Goal: Task Accomplishment & Management: Complete application form

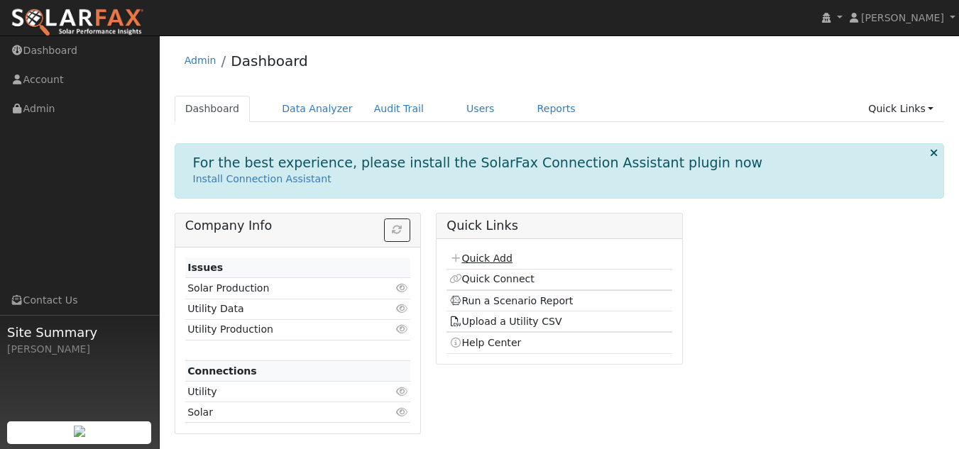
click at [483, 261] on link "Quick Add" at bounding box center [480, 258] width 63 height 11
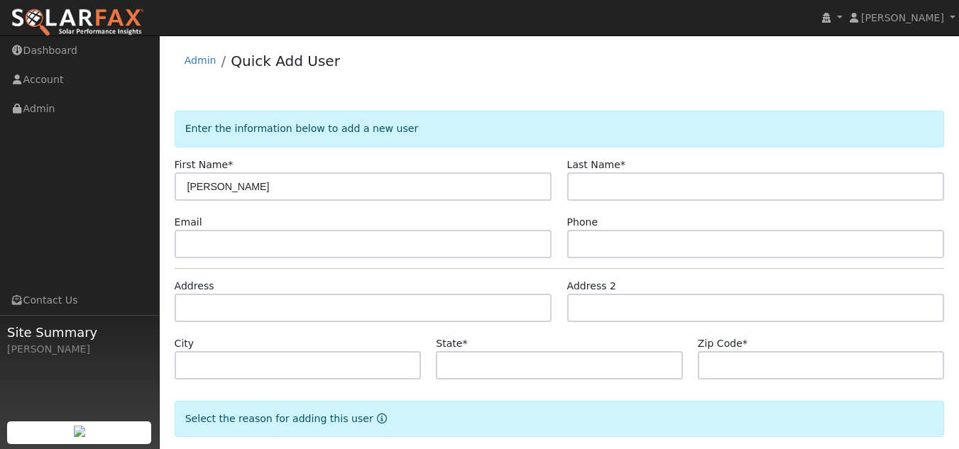
type input "[PERSON_NAME]"
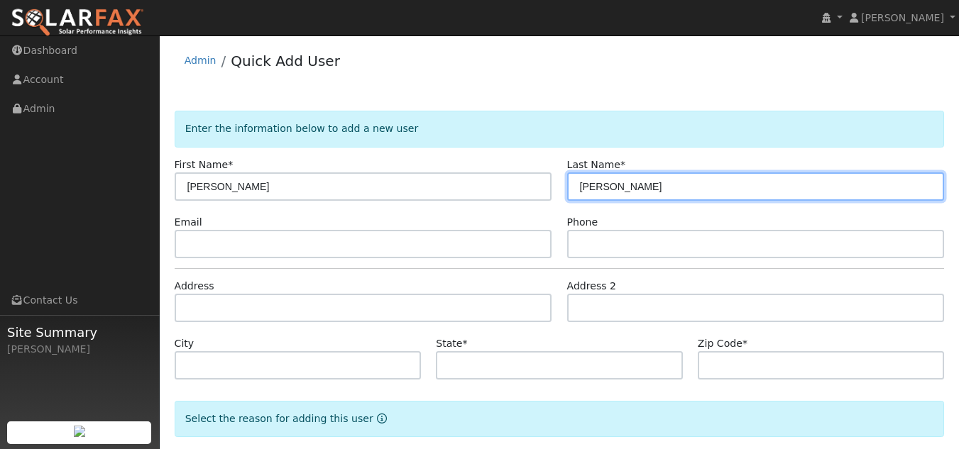
type input "[PERSON_NAME]"
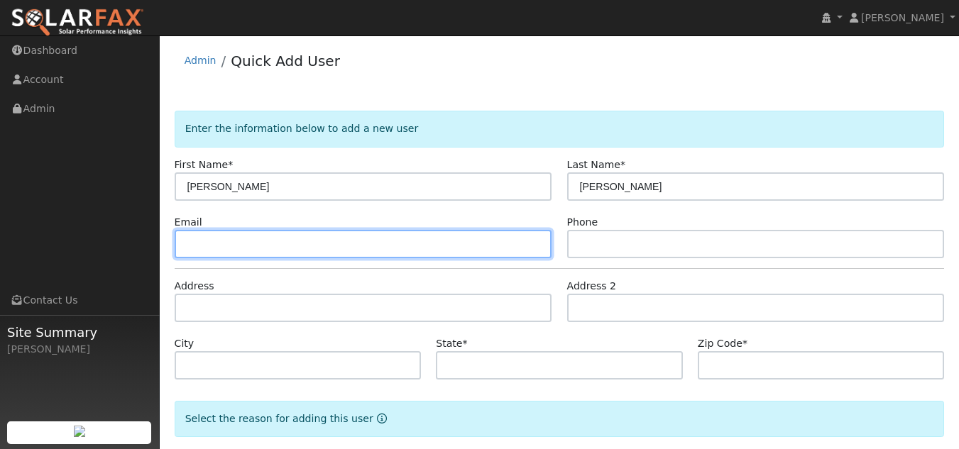
click at [197, 242] on input "text" at bounding box center [364, 244] width 378 height 28
type input "bbltcraig@gmail.com"
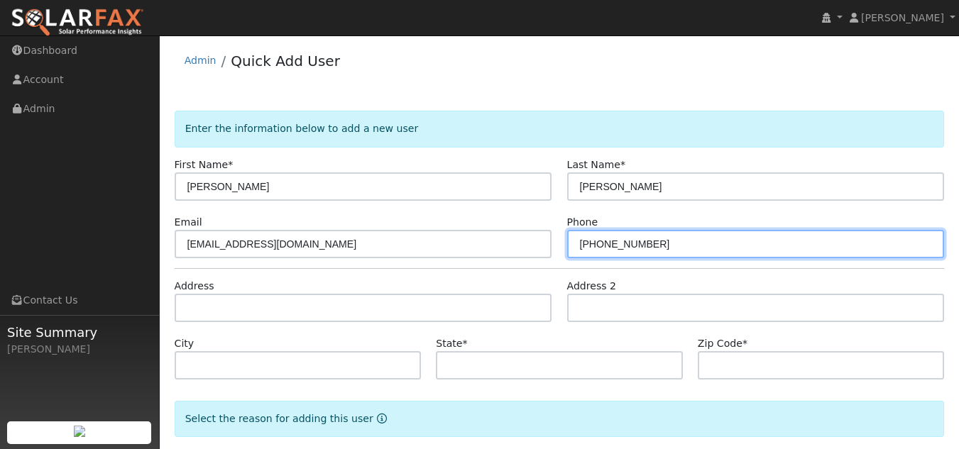
type input "510-320-9183"
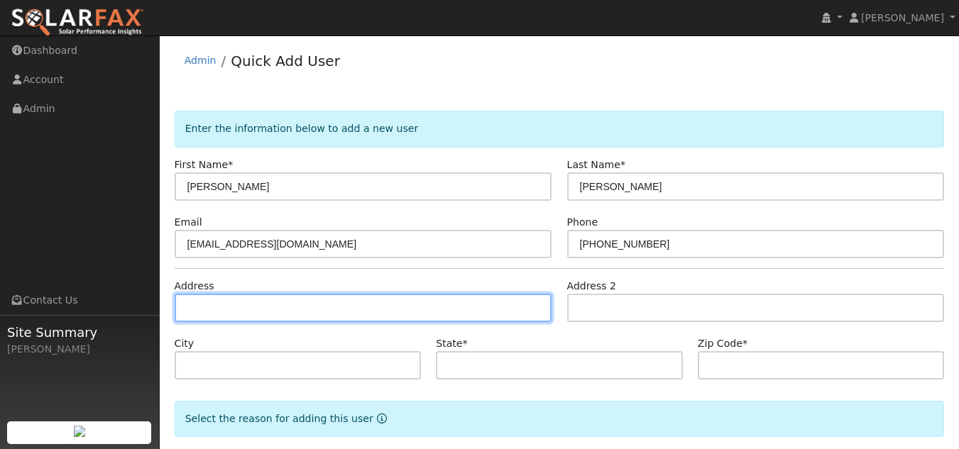
click at [208, 310] on input "text" at bounding box center [364, 308] width 378 height 28
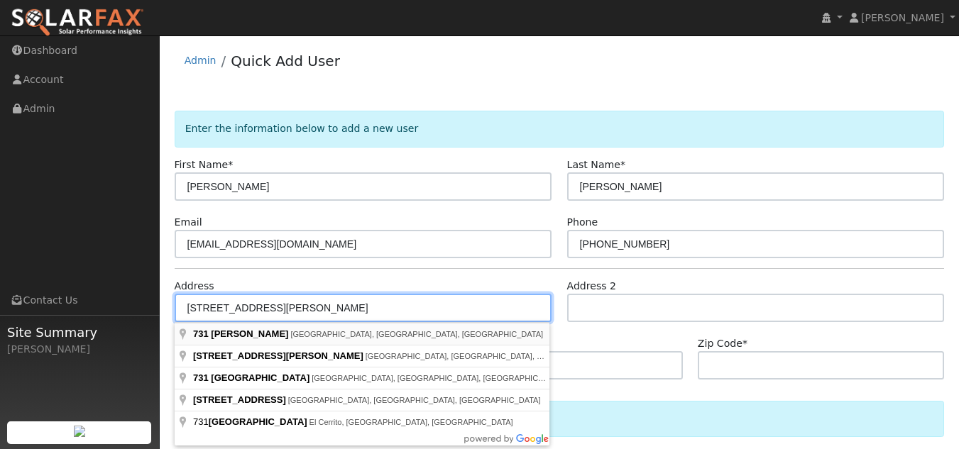
type input "731 Blake Court"
type input "Discovery Bay"
type input "CA"
type input "94505"
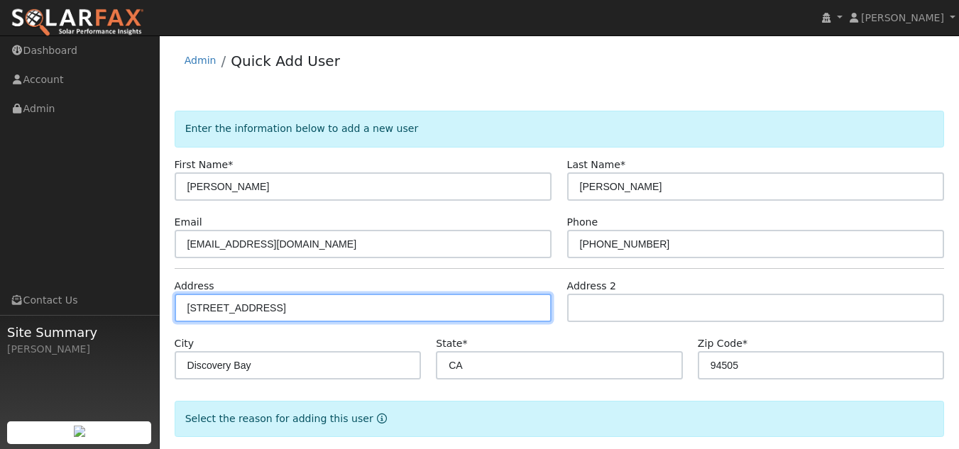
scroll to position [72, 0]
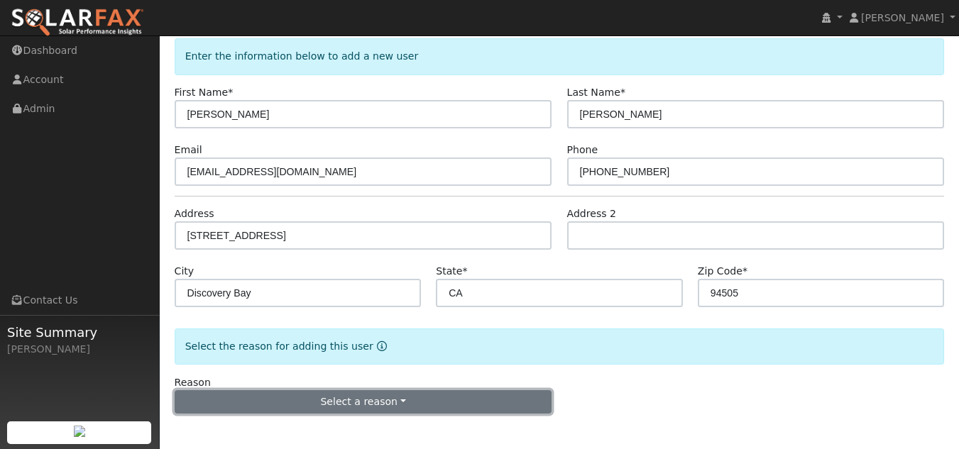
click at [393, 399] on button "Select a reason" at bounding box center [364, 403] width 378 height 24
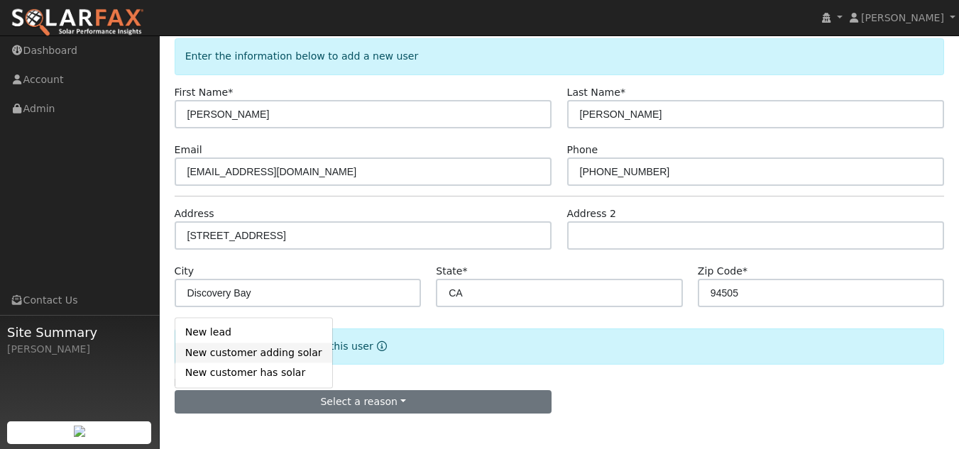
click at [286, 356] on link "New customer adding solar" at bounding box center [253, 353] width 157 height 20
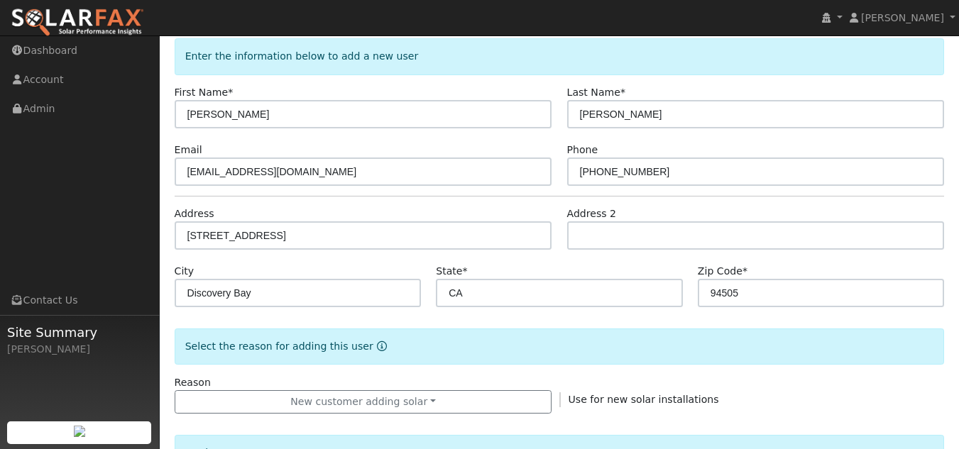
click at [757, 378] on div "Reason New customer adding solar New lead New customer adding solar New custome…" at bounding box center [559, 395] width 785 height 39
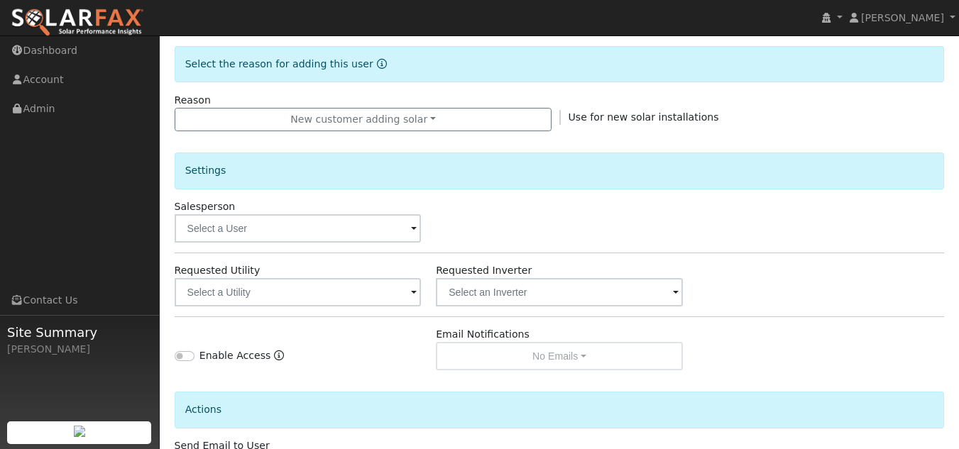
scroll to position [356, 0]
click at [409, 294] on input "text" at bounding box center [298, 292] width 247 height 28
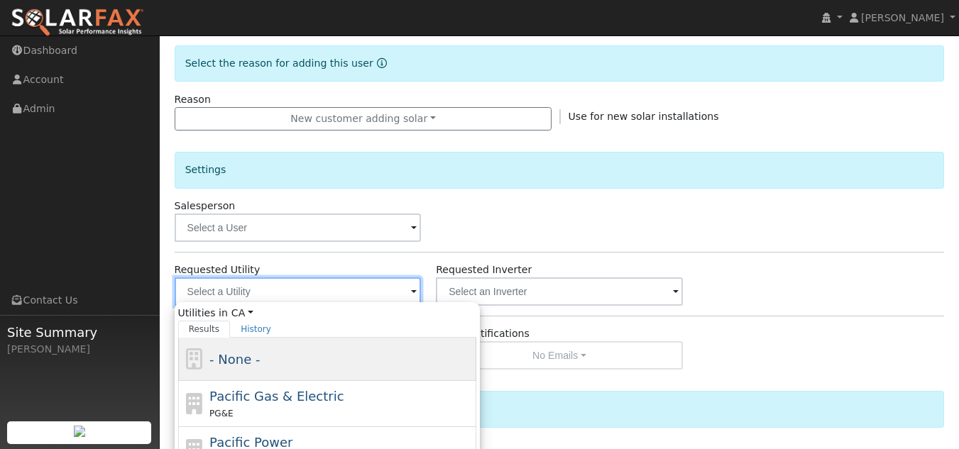
scroll to position [424, 0]
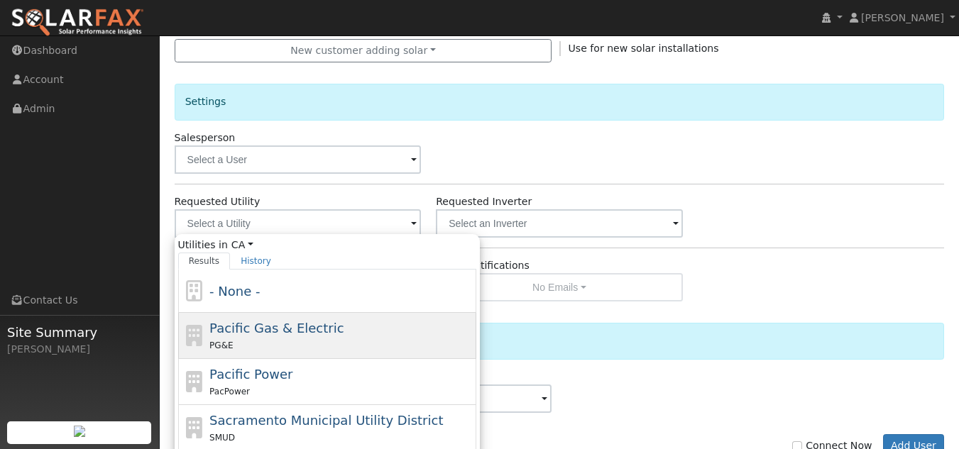
click at [337, 339] on div "PG&E" at bounding box center [340, 345] width 263 height 15
type input "Pacific Gas & Electric"
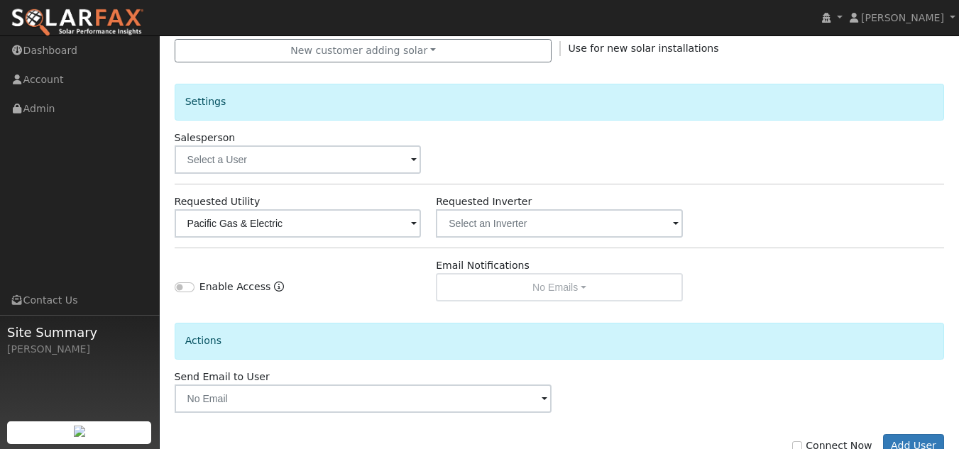
scroll to position [468, 0]
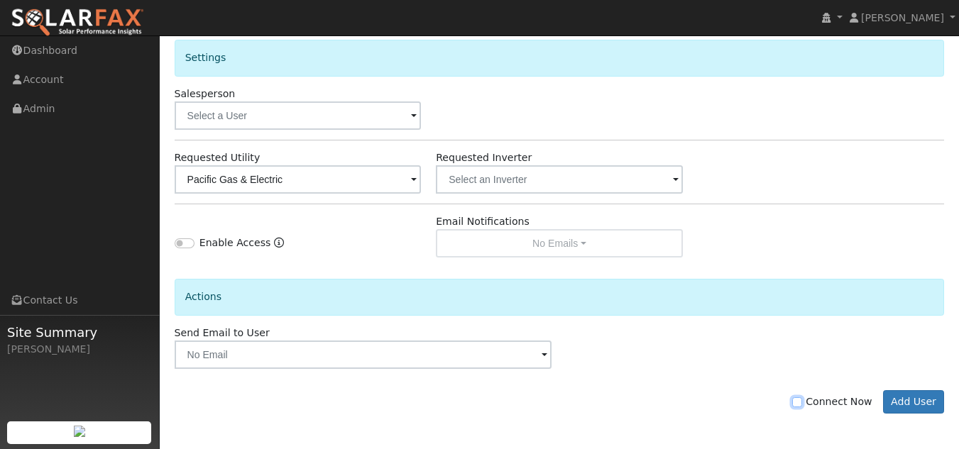
click at [802, 402] on input "Connect Now" at bounding box center [797, 403] width 10 height 10
checkbox input "true"
click at [912, 398] on button "Add User" at bounding box center [914, 403] width 62 height 24
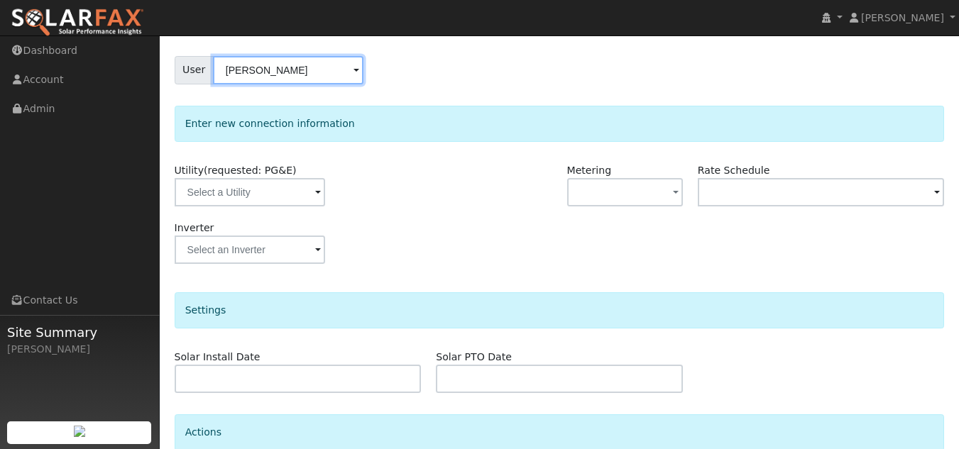
scroll to position [119, 0]
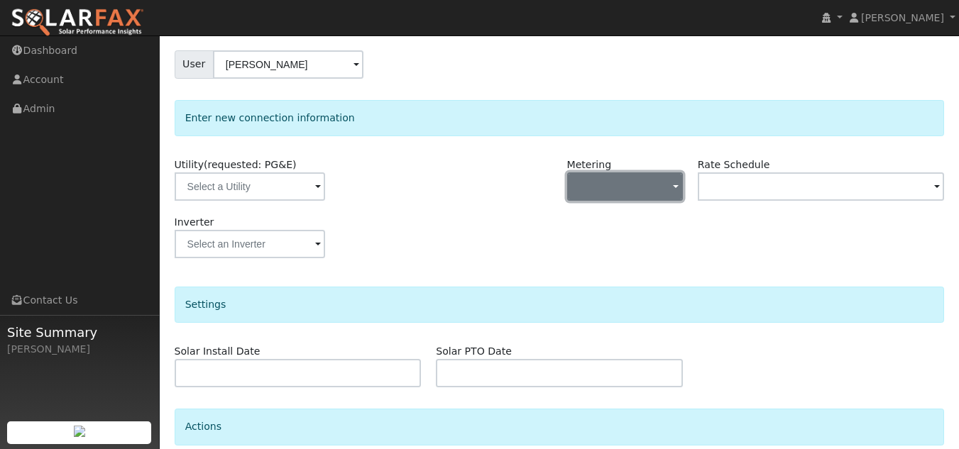
click at [673, 186] on span "button" at bounding box center [676, 187] width 6 height 15
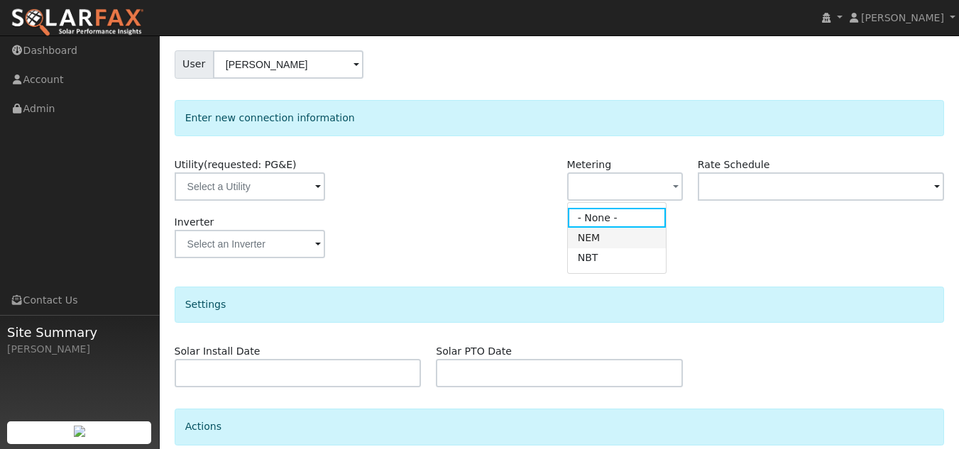
click at [616, 236] on link "NEM" at bounding box center [617, 238] width 99 height 20
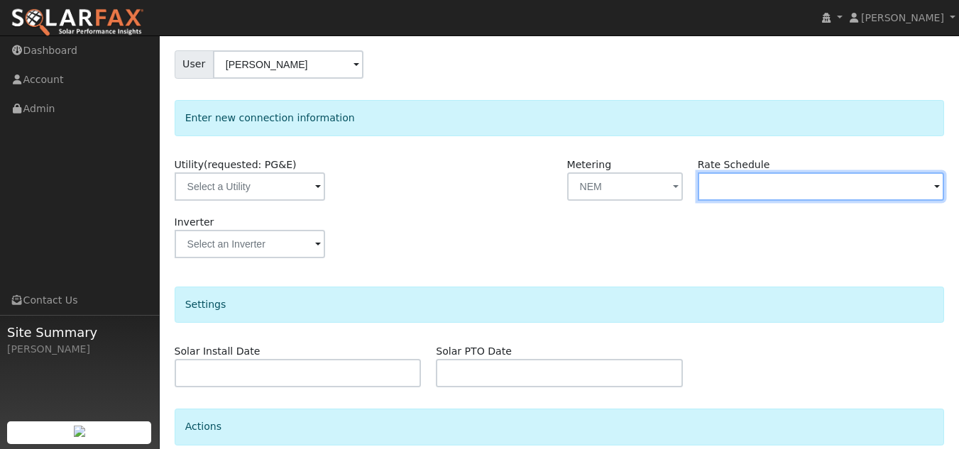
click at [811, 192] on input "text" at bounding box center [821, 187] width 247 height 28
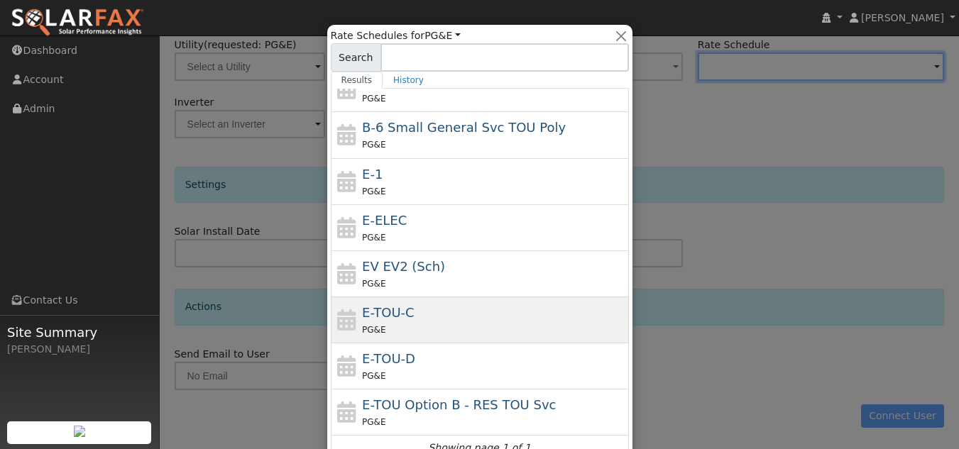
scroll to position [238, 0]
click at [425, 316] on div "E-TOU-C PG&E" at bounding box center [493, 320] width 263 height 34
type input "E-TOU-C"
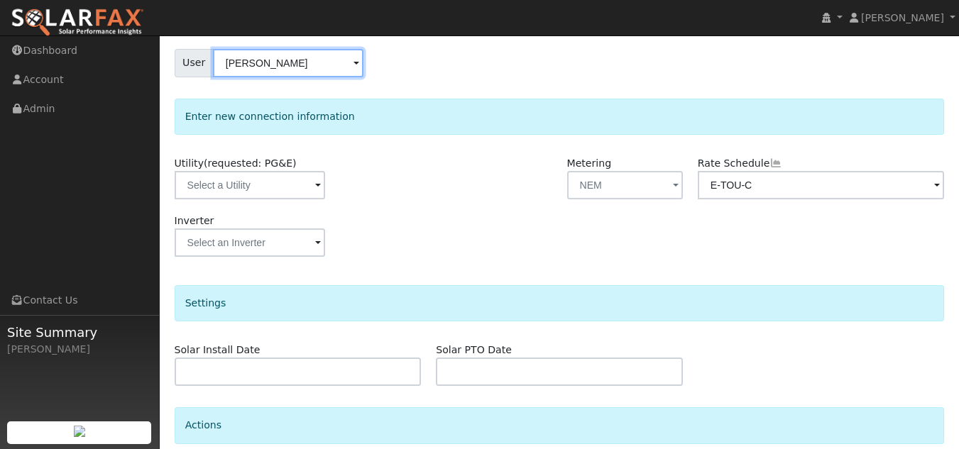
scroll to position [119, 0]
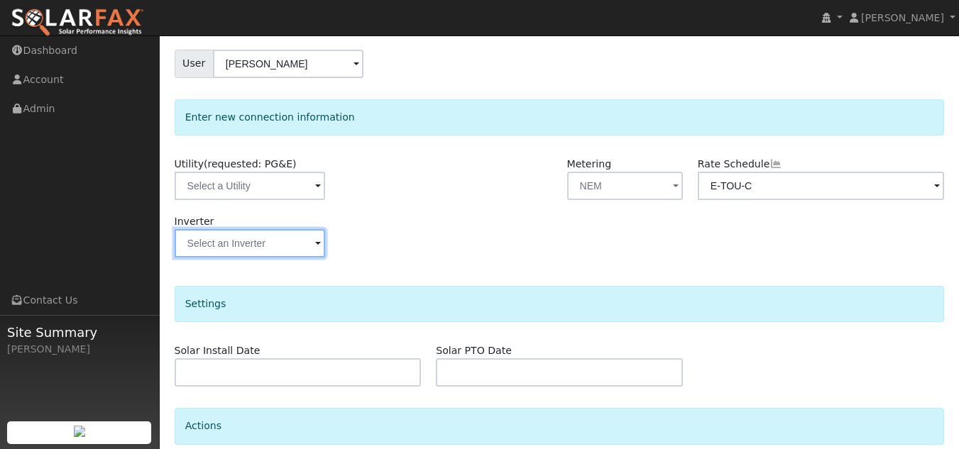
click at [320, 247] on input "text" at bounding box center [250, 243] width 151 height 28
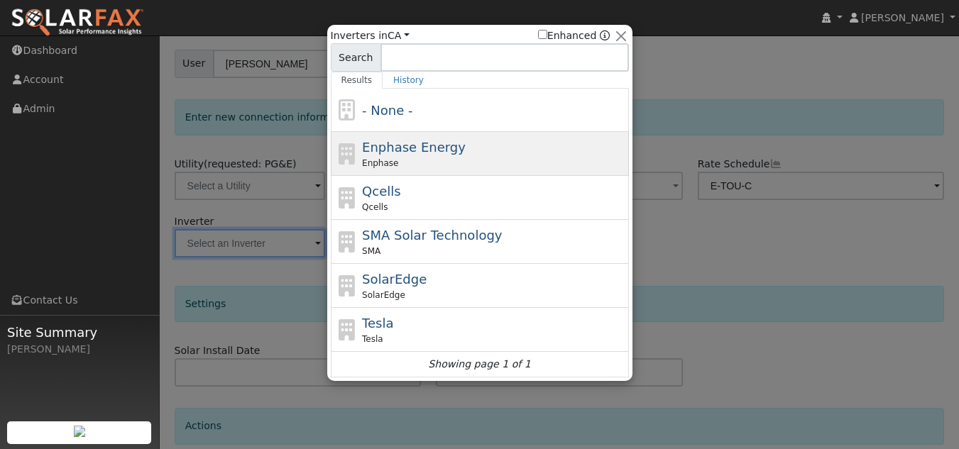
click at [407, 151] on span "Enphase Energy" at bounding box center [414, 147] width 104 height 15
type input "Enphase"
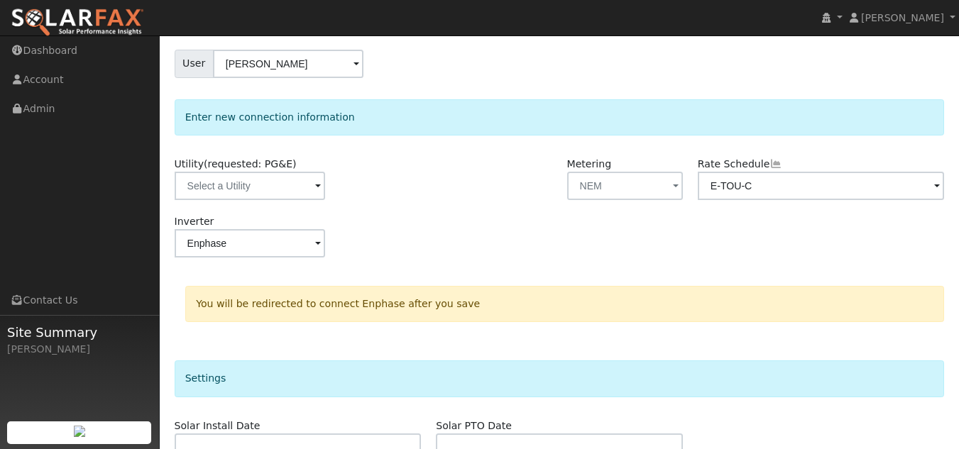
click at [516, 244] on div "Inverter Enphase" at bounding box center [559, 243] width 785 height 58
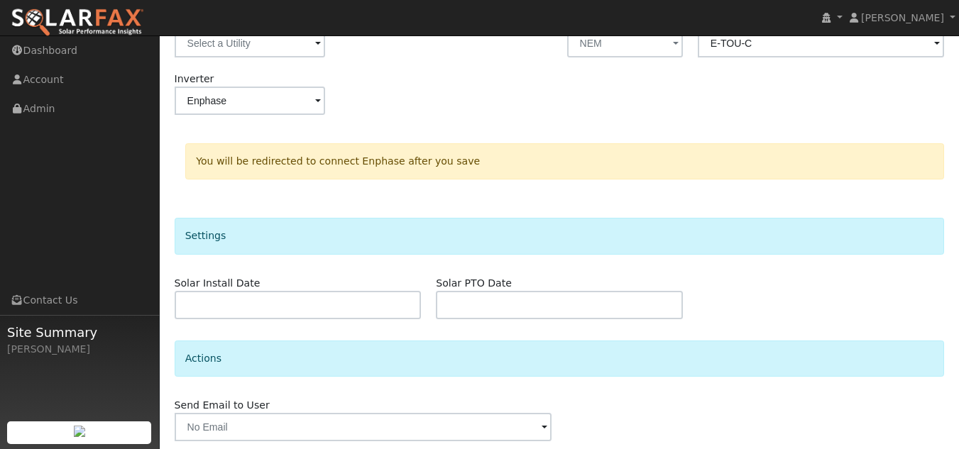
scroll to position [314, 0]
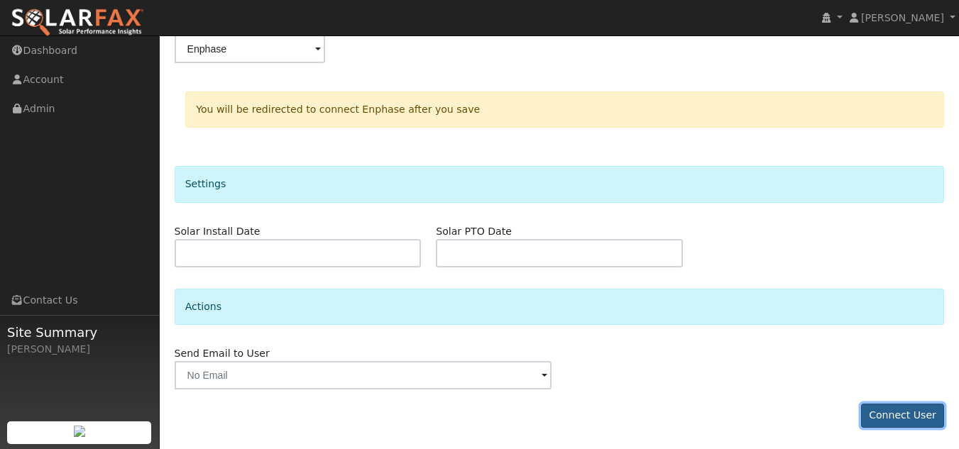
click at [897, 415] on button "Connect User" at bounding box center [903, 416] width 84 height 24
